Goal: Task Accomplishment & Management: Use online tool/utility

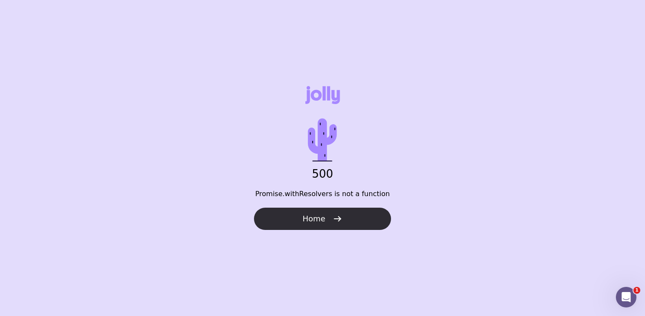
click at [340, 218] on icon "button" at bounding box center [337, 219] width 10 height 10
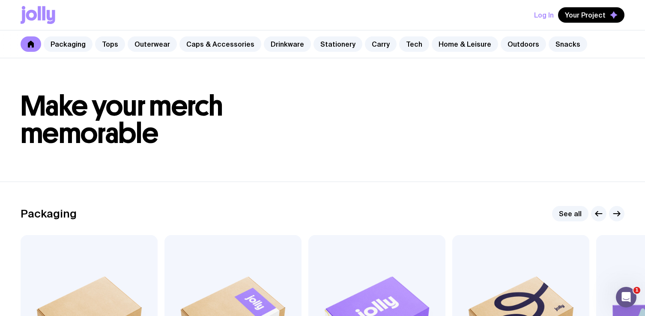
click at [546, 14] on button "Log In" at bounding box center [544, 14] width 20 height 15
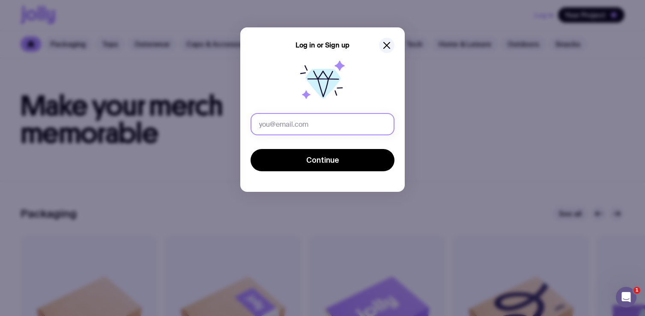
click at [302, 114] on input "text" at bounding box center [322, 124] width 144 height 22
type input "arjun.alva@sprinklr.com"
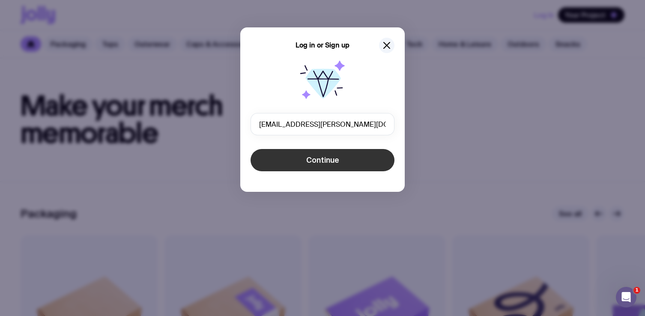
click at [330, 166] on button "Continue" at bounding box center [322, 160] width 144 height 22
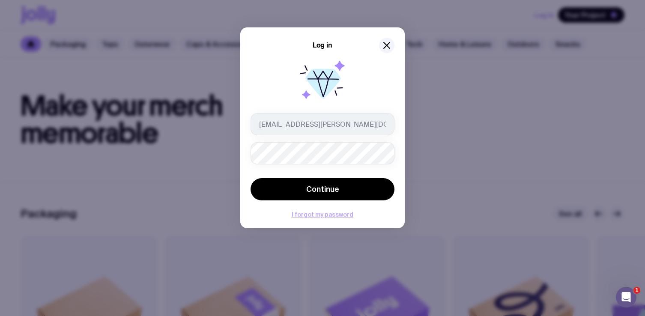
click at [320, 214] on button "I forgot my password" at bounding box center [322, 214] width 62 height 7
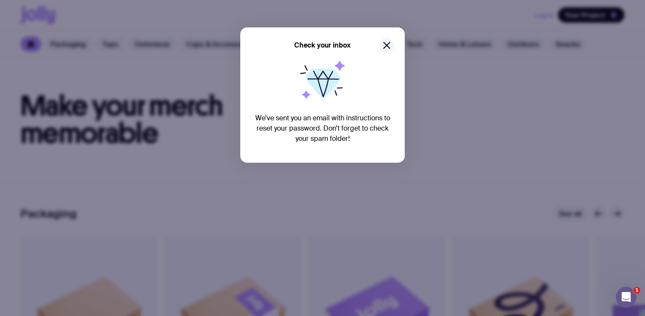
click at [388, 46] on icon "button" at bounding box center [386, 45] width 10 height 10
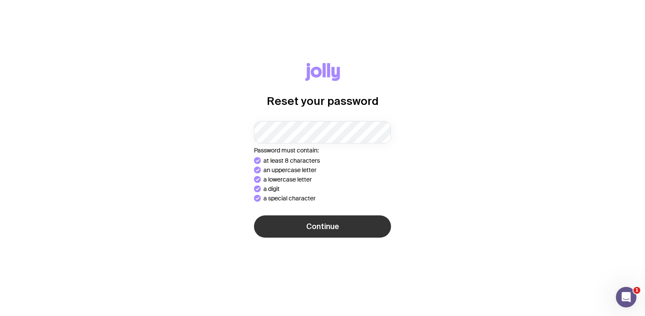
click at [320, 224] on span "Continue" at bounding box center [322, 226] width 33 height 10
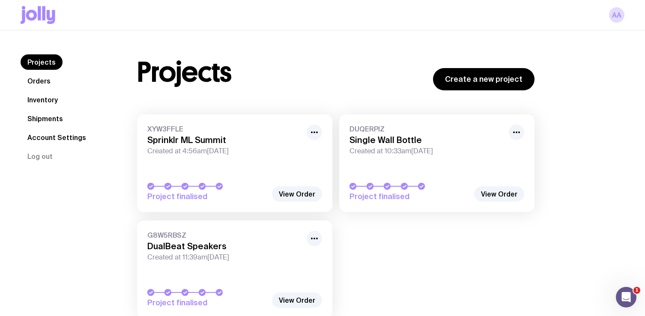
click at [222, 150] on span "Created at 4:56am[DATE]" at bounding box center [224, 151] width 154 height 9
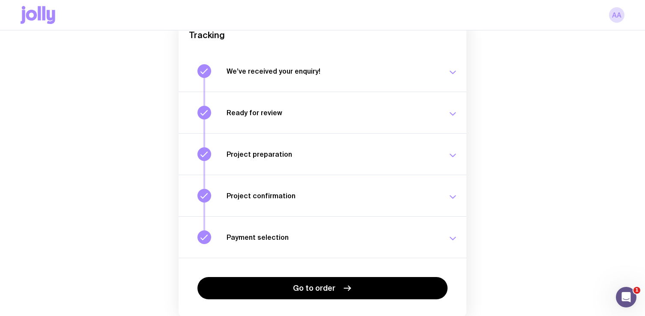
scroll to position [129, 0]
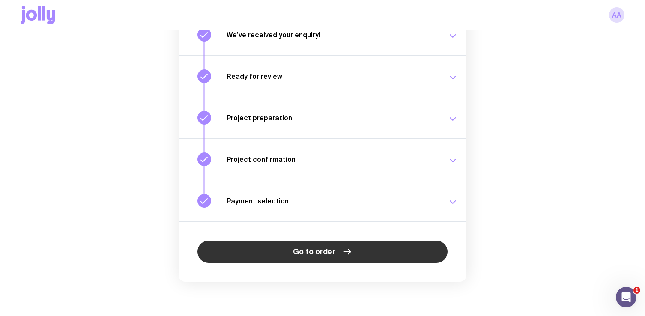
click at [335, 254] on link "Go to order" at bounding box center [322, 252] width 250 height 22
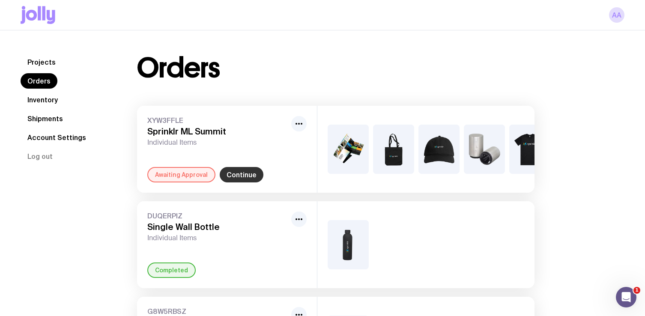
click at [237, 175] on link "Continue" at bounding box center [242, 174] width 44 height 15
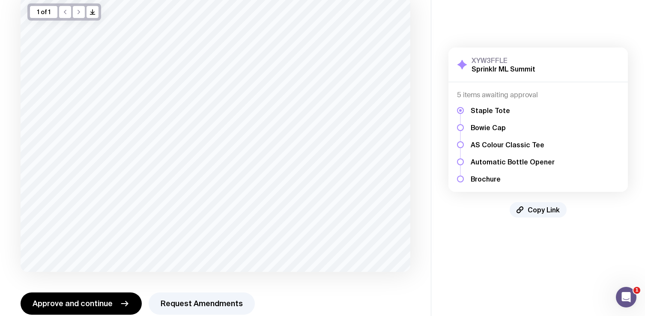
scroll to position [64, 0]
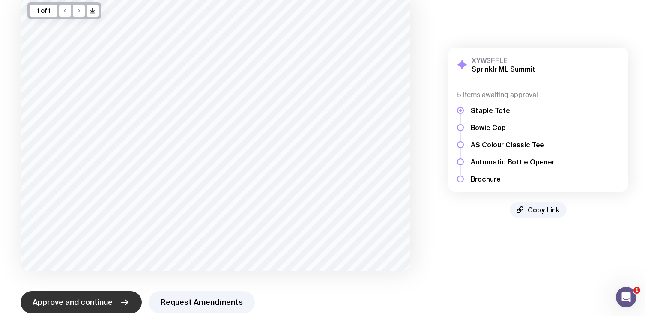
click at [89, 300] on span "Approve and continue" at bounding box center [73, 302] width 80 height 10
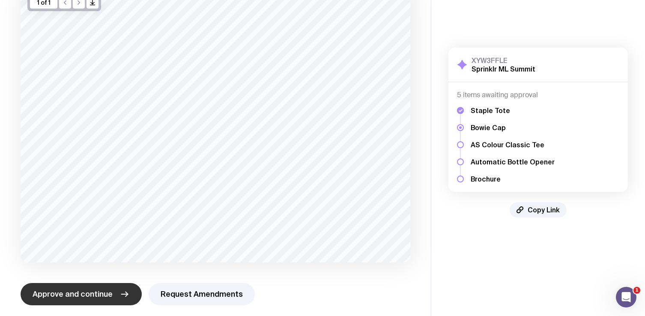
scroll to position [78, 0]
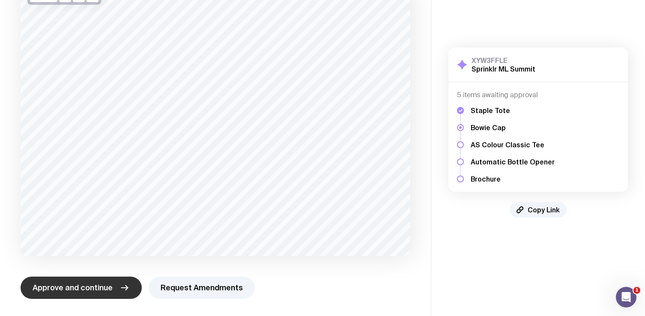
click at [96, 285] on span "Approve and continue" at bounding box center [73, 287] width 80 height 10
click at [95, 286] on span "Approve and continue" at bounding box center [73, 287] width 80 height 10
click at [107, 288] on span "Approve and continue" at bounding box center [73, 287] width 80 height 10
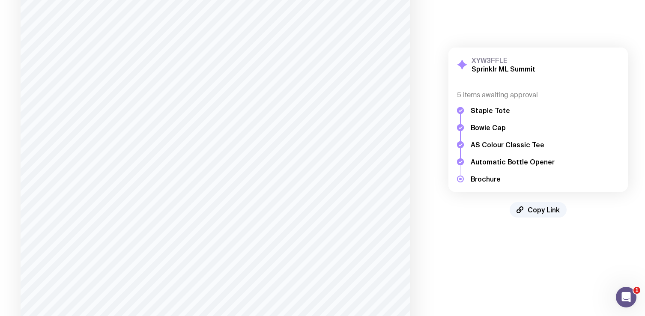
scroll to position [338, 0]
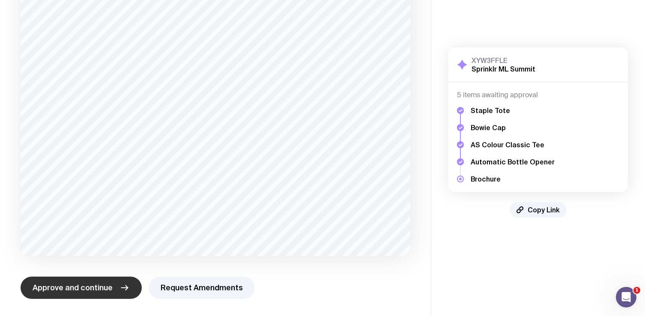
click at [88, 289] on span "Approve and continue" at bounding box center [73, 287] width 80 height 10
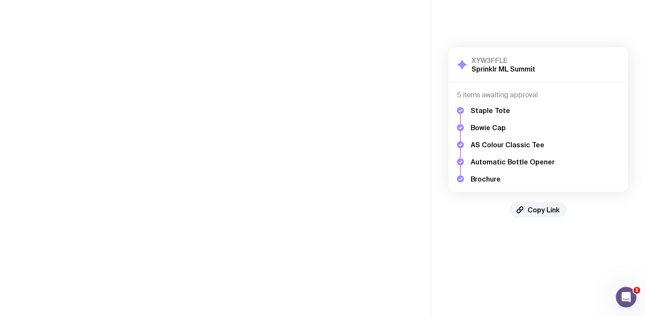
scroll to position [0, 0]
